Goal: Task Accomplishment & Management: Manage account settings

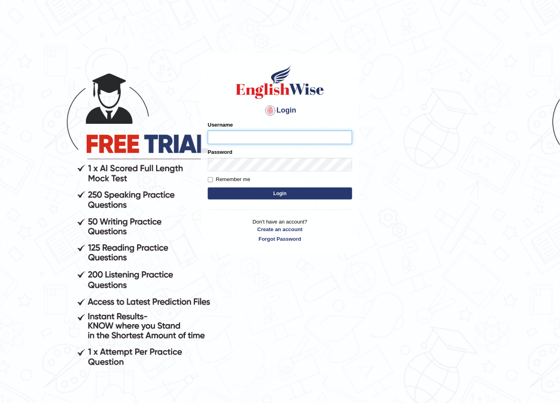
type input "Likob"
click at [274, 195] on button "Login" at bounding box center [280, 194] width 144 height 12
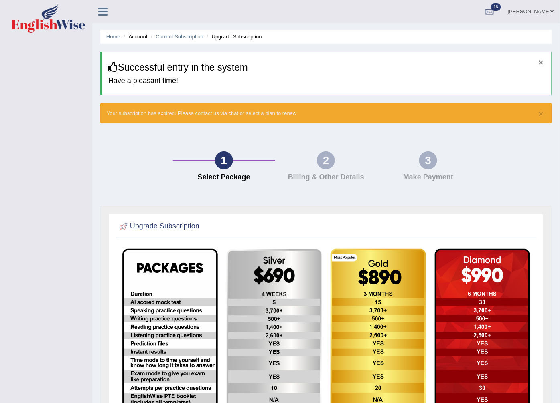
click at [543, 63] on button "×" at bounding box center [541, 62] width 5 height 8
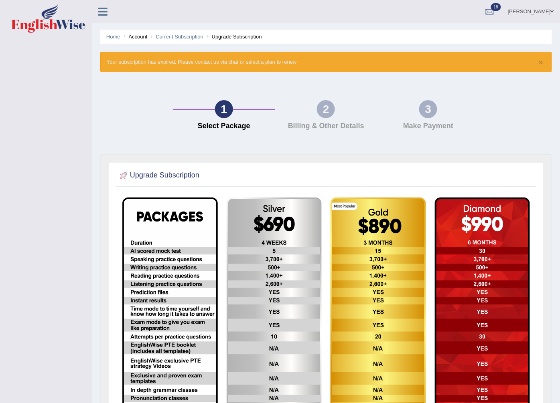
click at [137, 35] on li "Account" at bounding box center [134, 37] width 26 height 8
click at [110, 35] on link "Home" at bounding box center [113, 37] width 14 height 6
click at [110, 34] on link "Home" at bounding box center [113, 37] width 14 height 6
